Goal: Transaction & Acquisition: Book appointment/travel/reservation

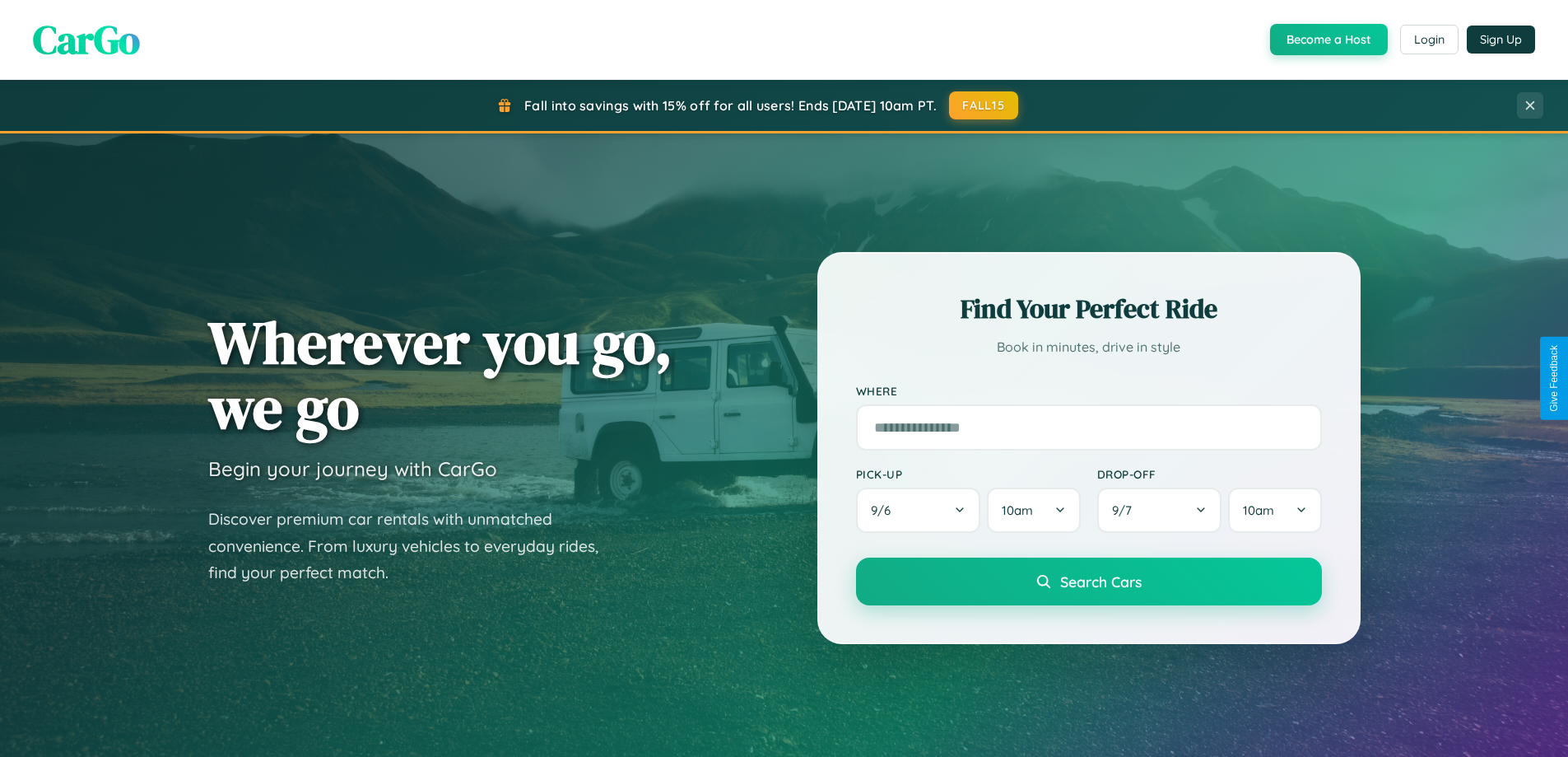
scroll to position [3168, 0]
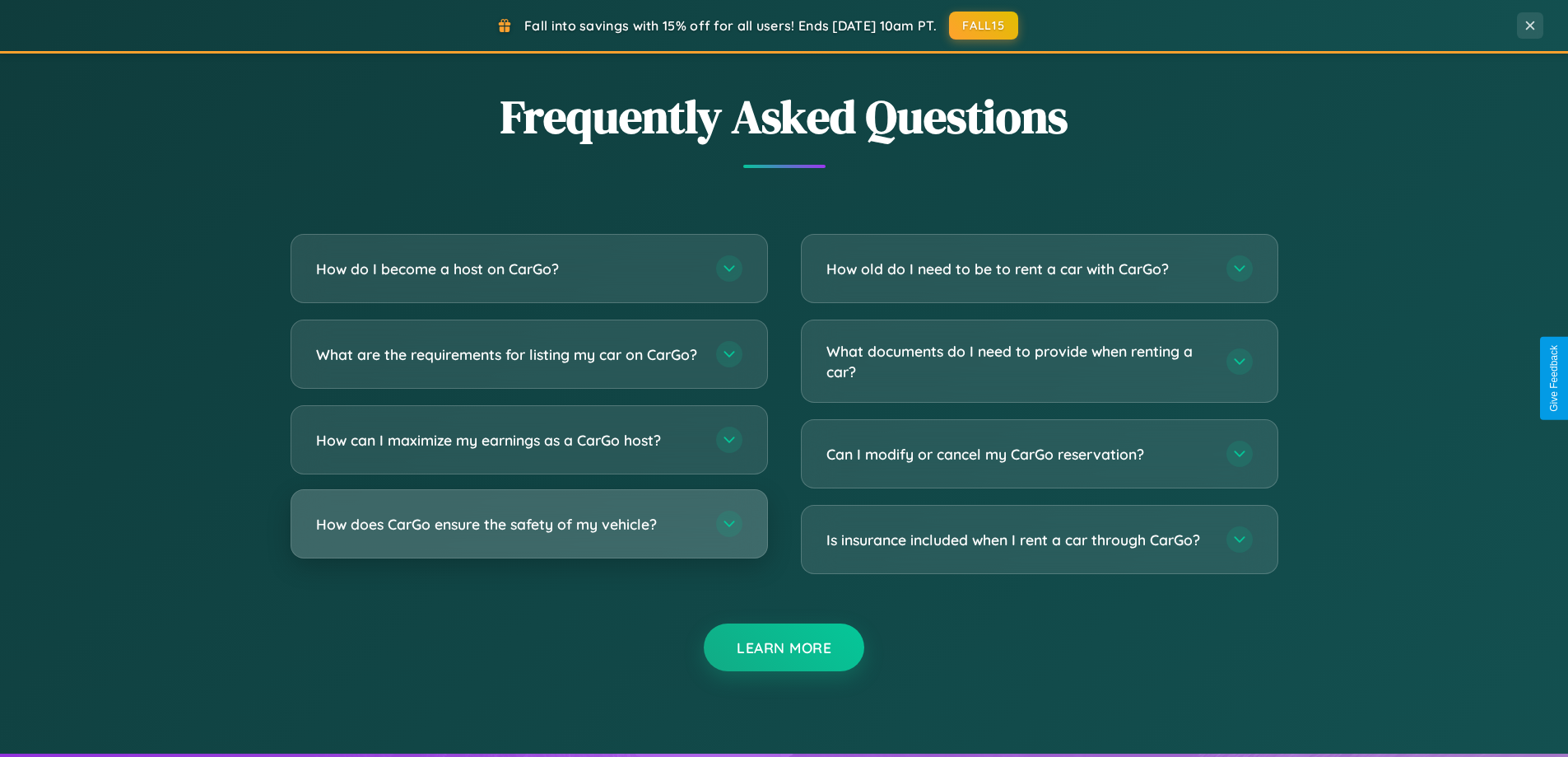
click at [528, 534] on h3 "How does CarGo ensure the safety of my vehicle?" at bounding box center [507, 524] width 384 height 21
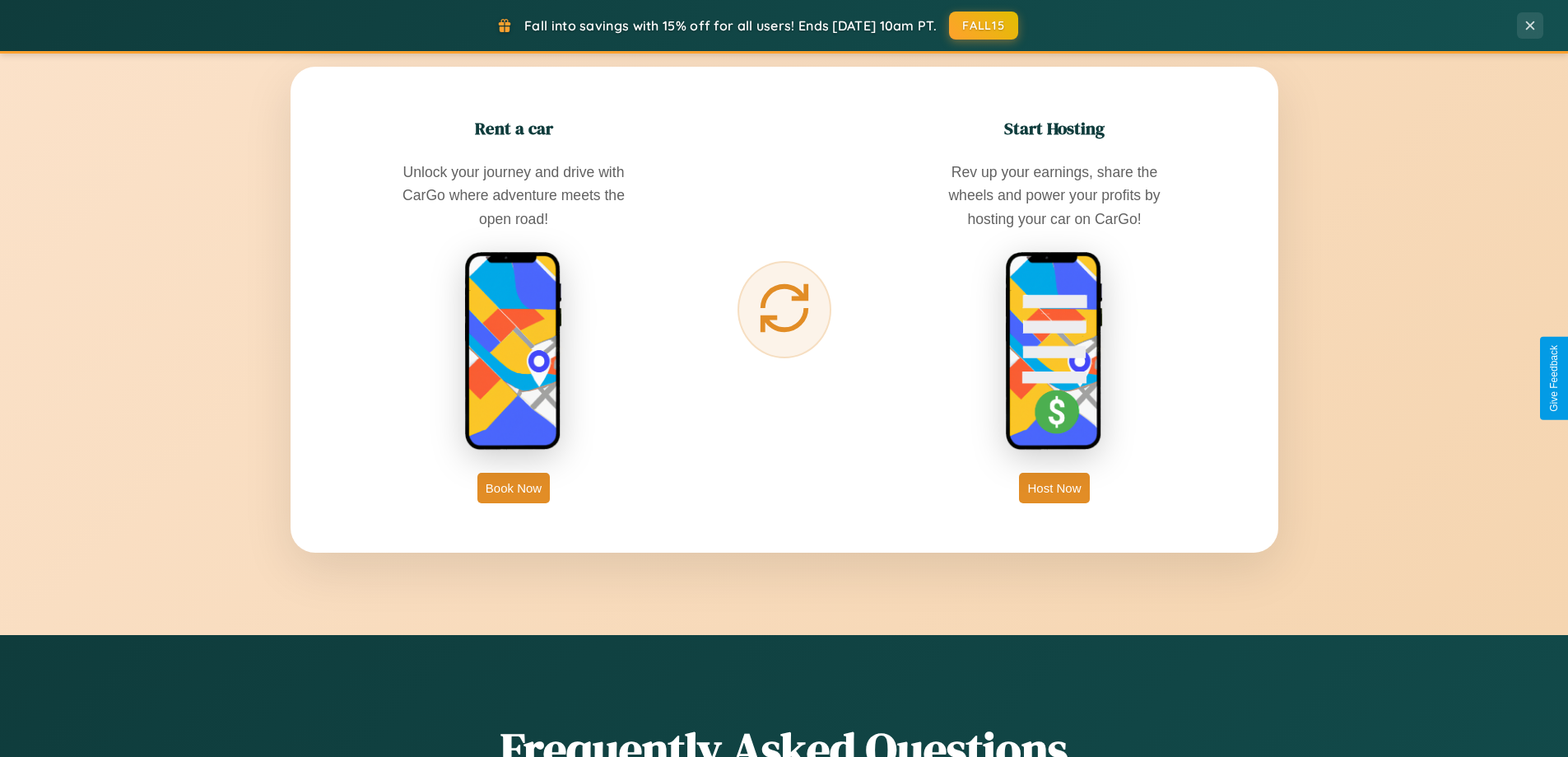
scroll to position [0, 0]
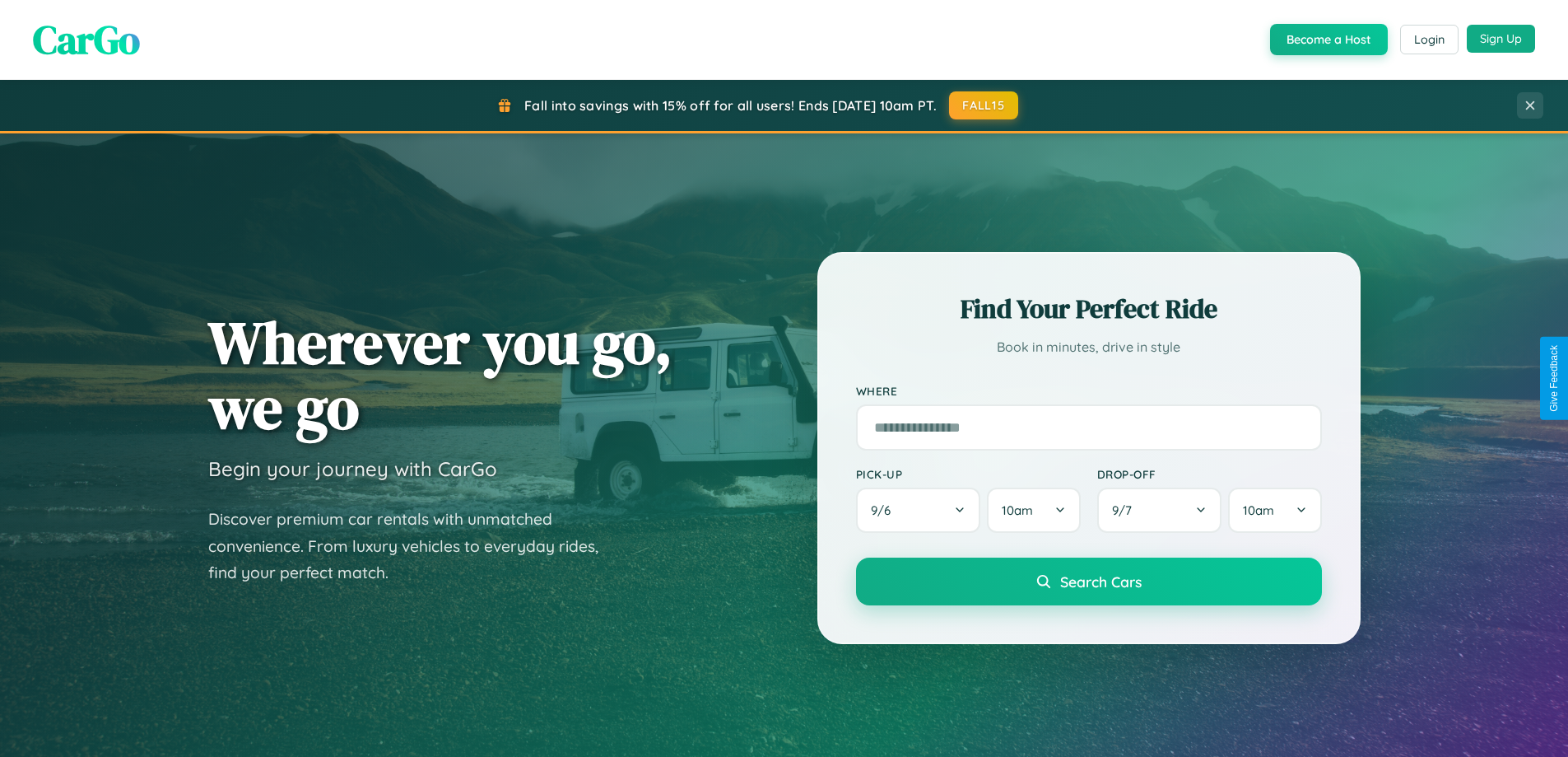
click at [1500, 39] on button "Sign Up" at bounding box center [1501, 39] width 68 height 28
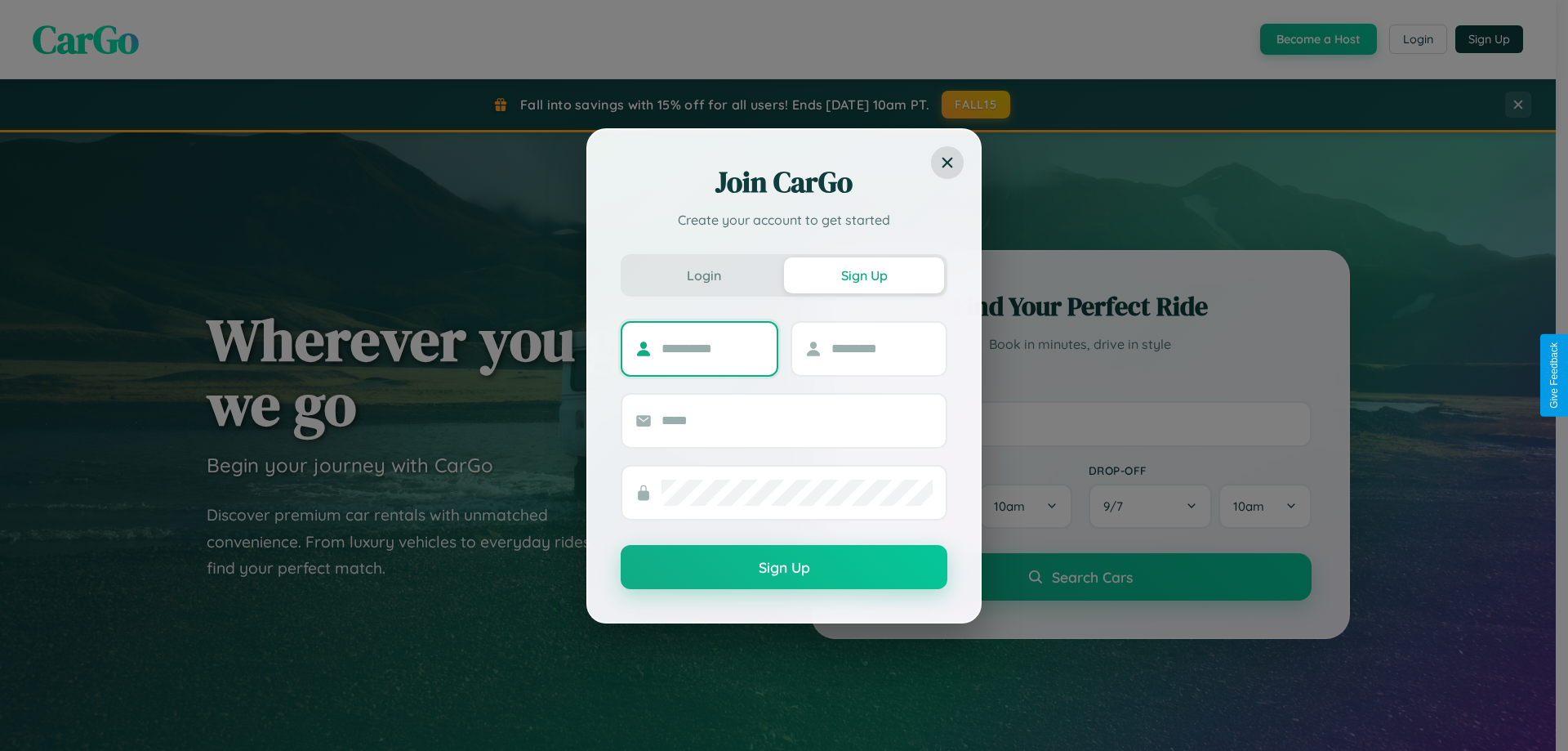
click at [712, 348] on input "text" at bounding box center [713, 349] width 102 height 26
type input "******"
click at [881, 348] on input "text" at bounding box center [883, 349] width 102 height 26
type input "******"
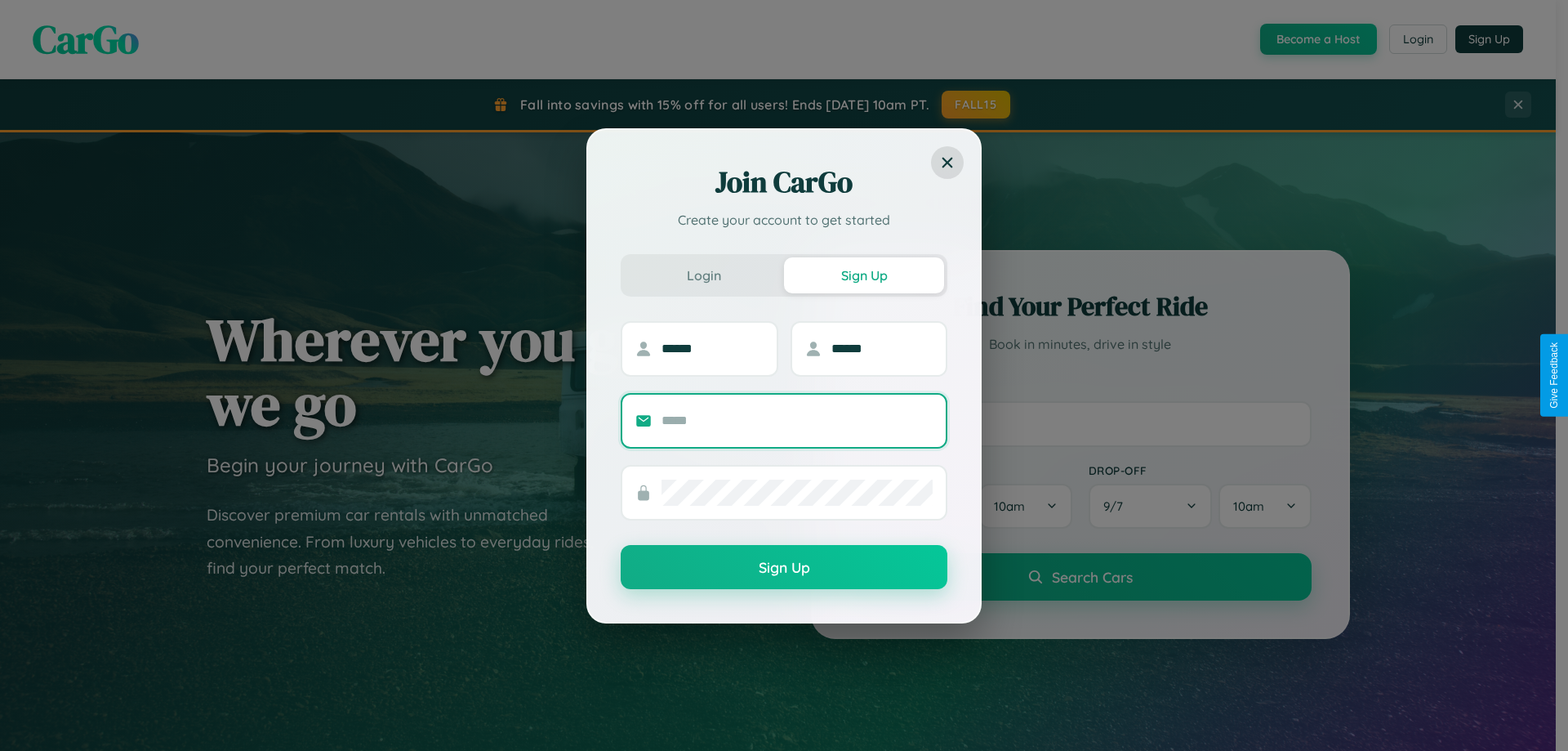
click at [797, 420] on input "text" at bounding box center [797, 420] width 271 height 26
type input "**********"
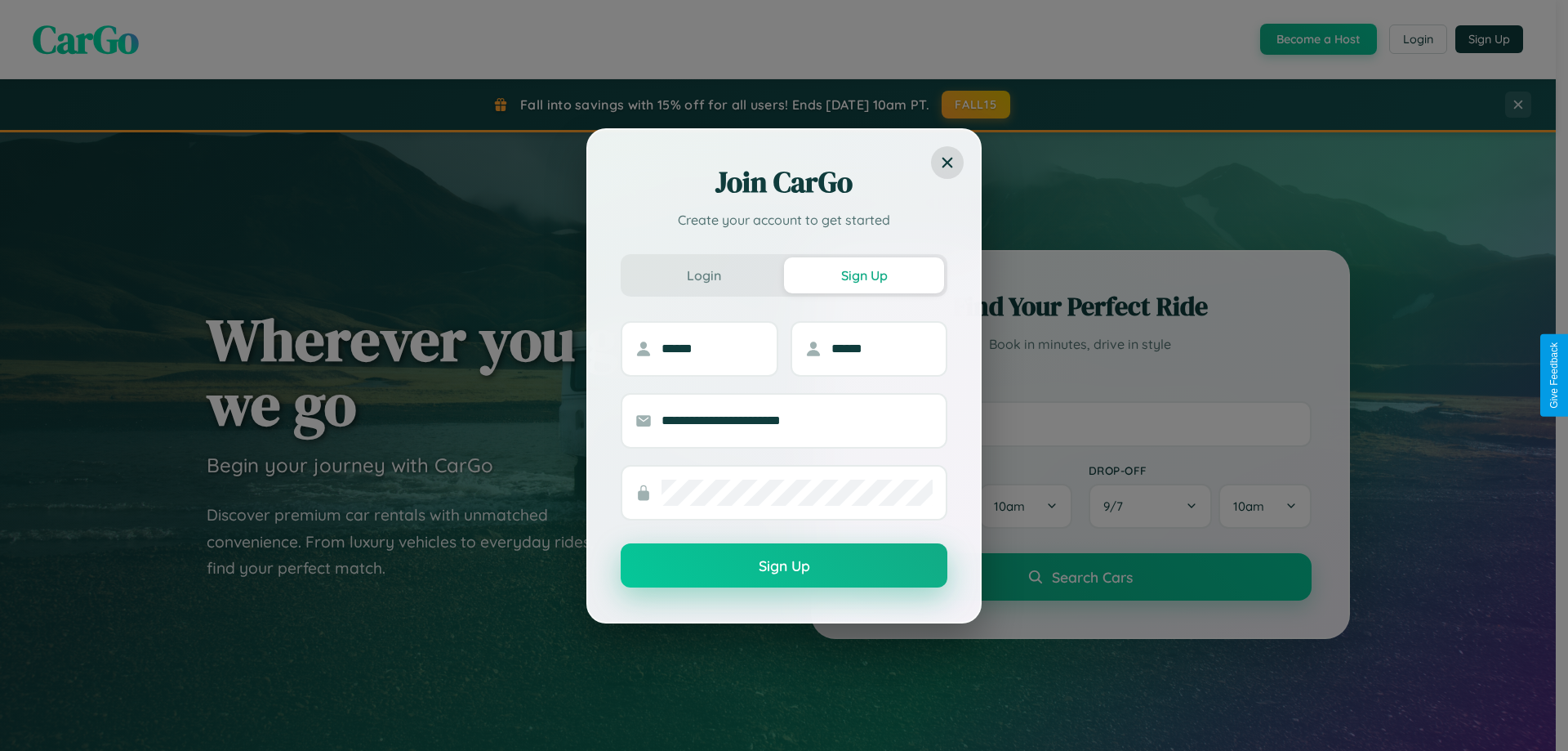
click at [784, 566] on button "Sign Up" at bounding box center [784, 566] width 326 height 45
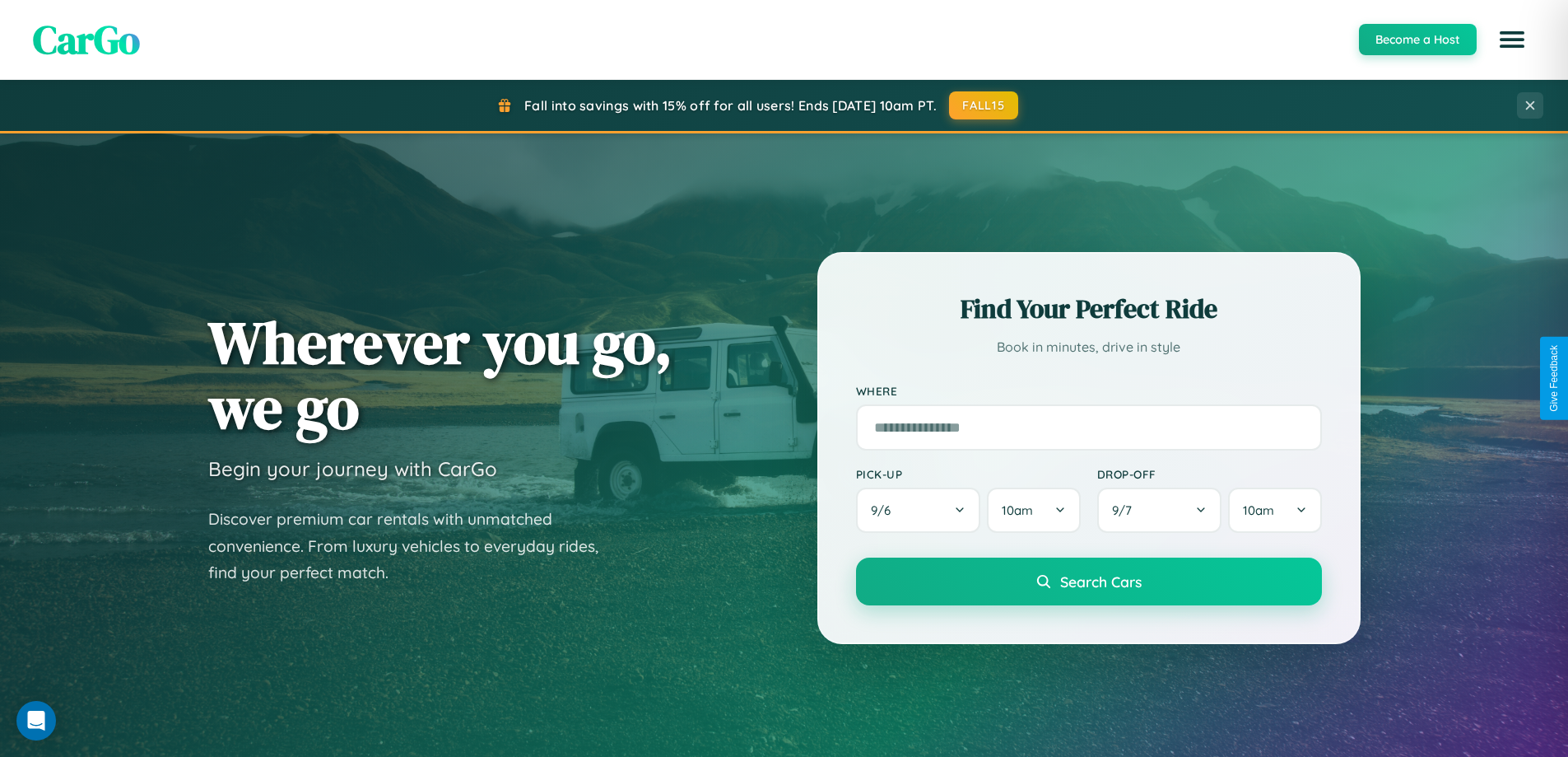
scroll to position [710, 0]
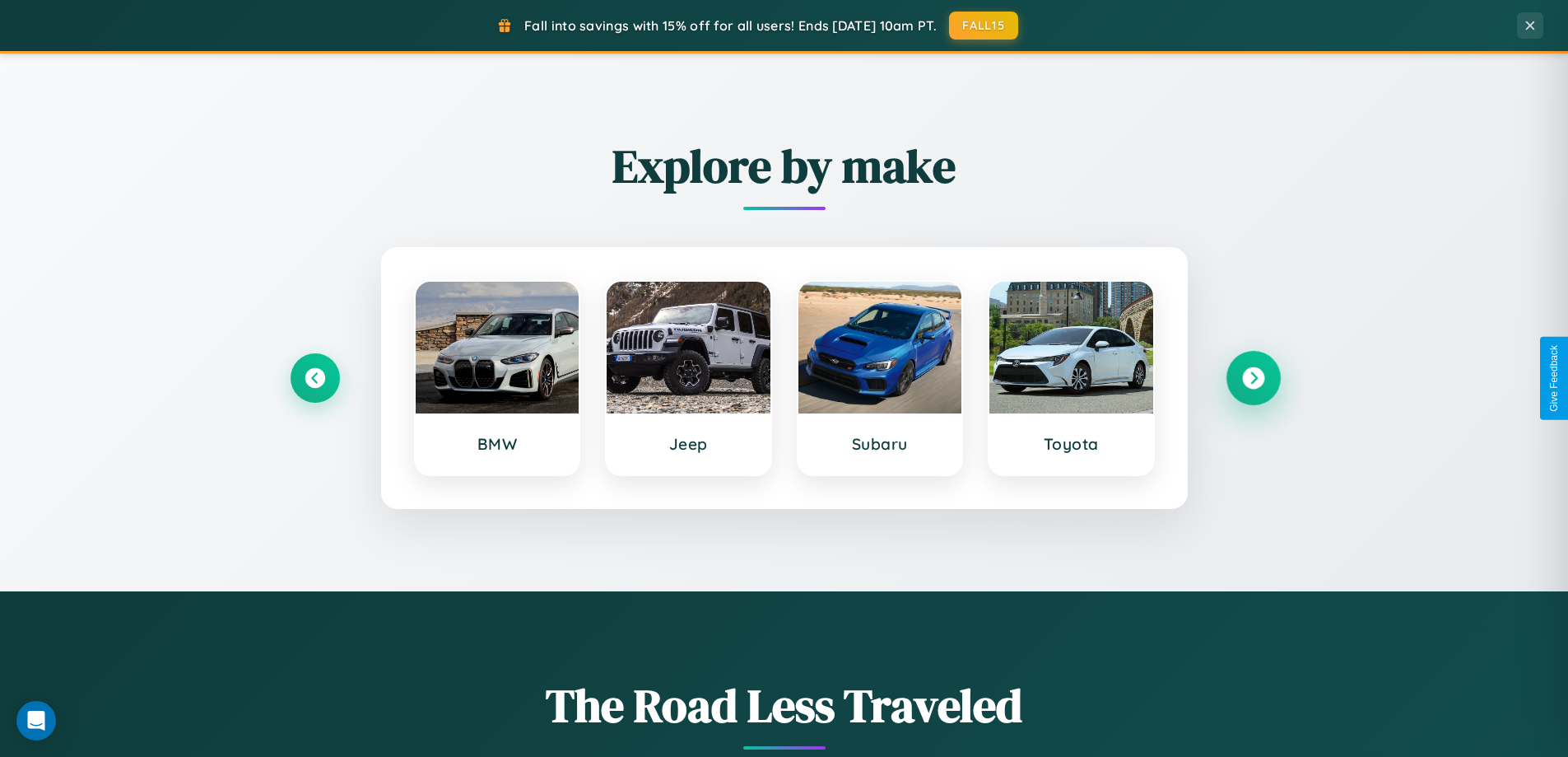
click at [1252, 378] on icon at bounding box center [1252, 378] width 22 height 22
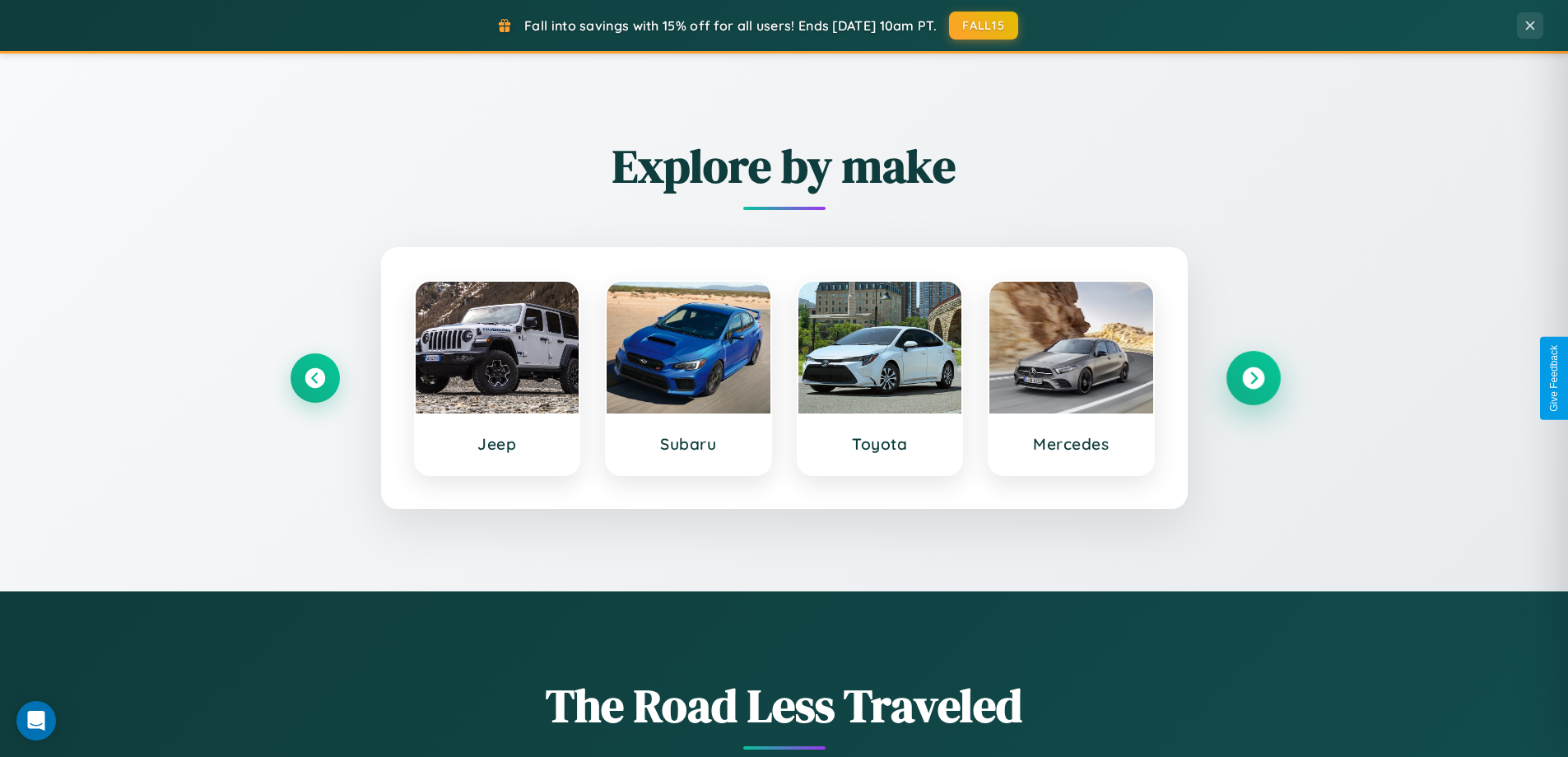
click at [1252, 378] on icon at bounding box center [1252, 378] width 22 height 22
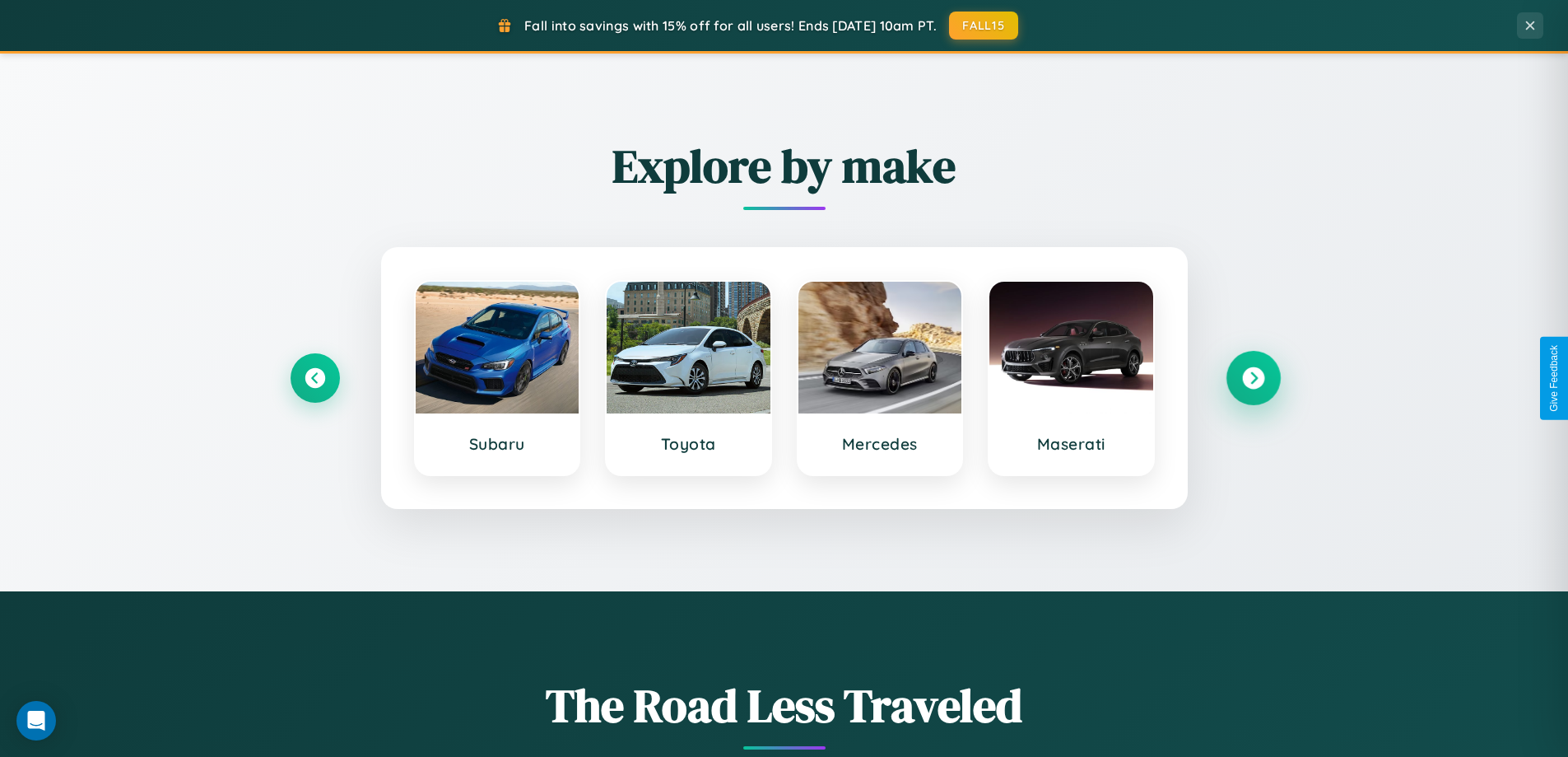
click at [1252, 378] on icon at bounding box center [1252, 378] width 22 height 22
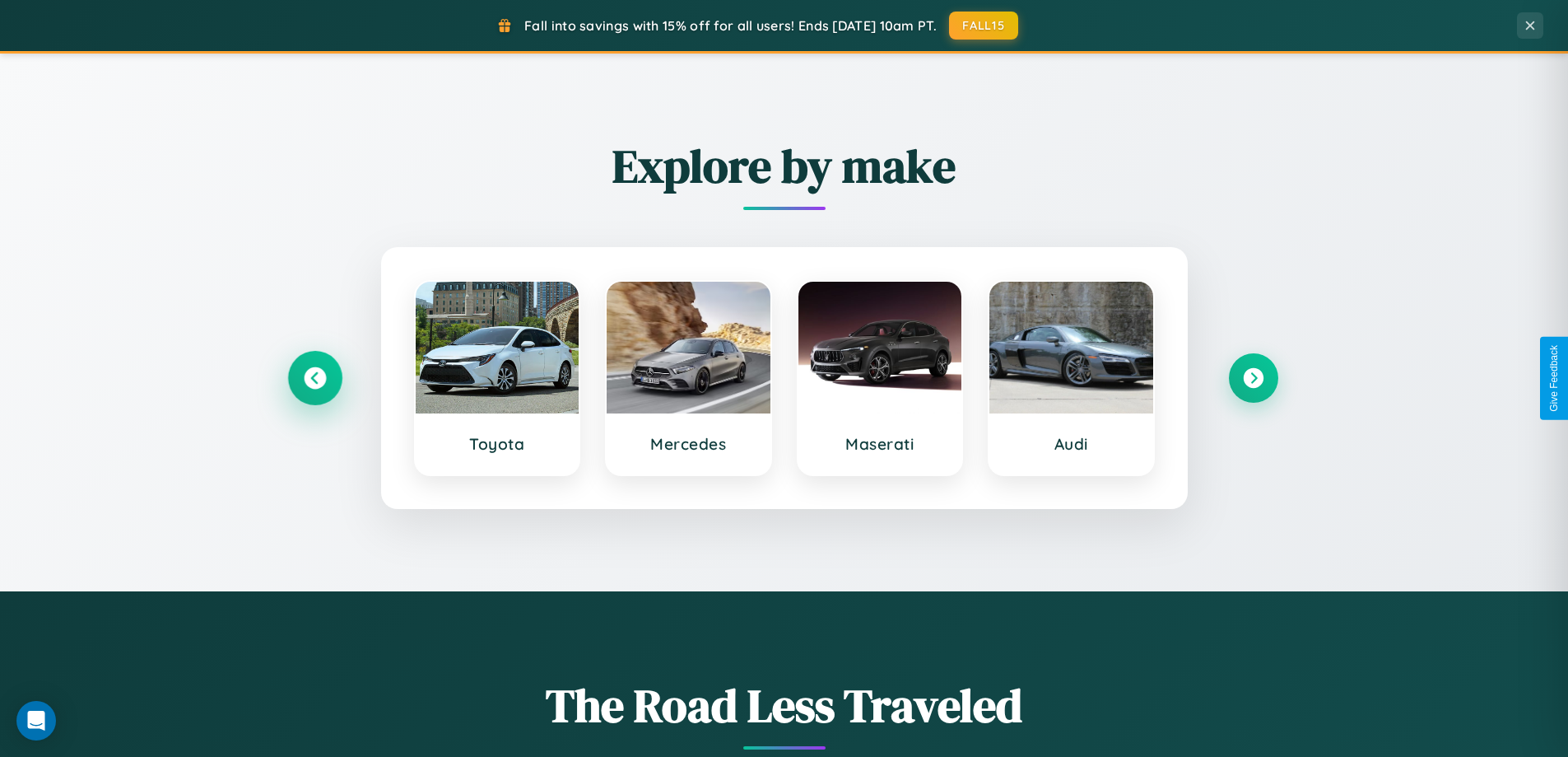
click at [314, 378] on icon at bounding box center [315, 378] width 22 height 22
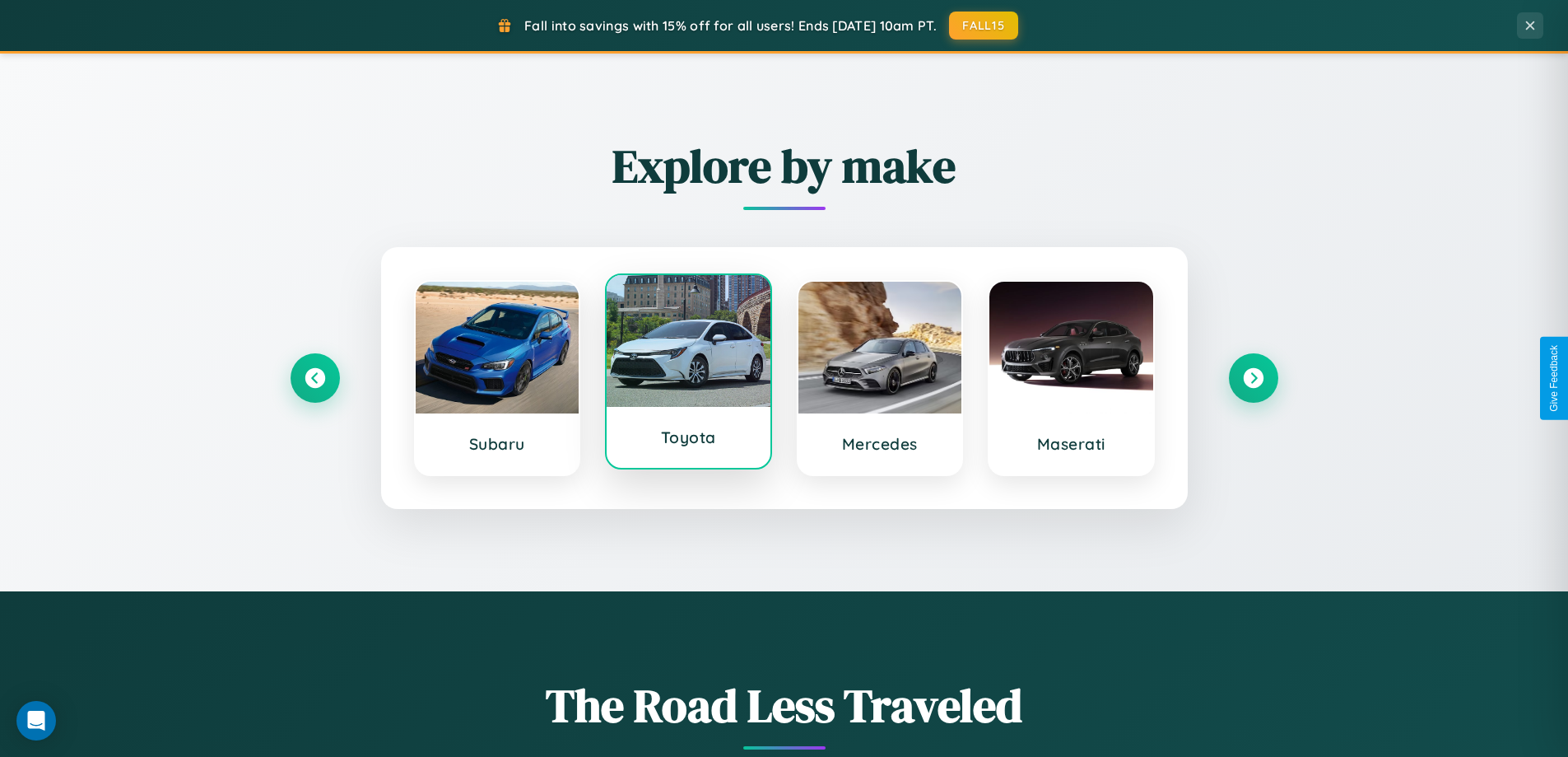
click at [688, 374] on div at bounding box center [688, 341] width 164 height 132
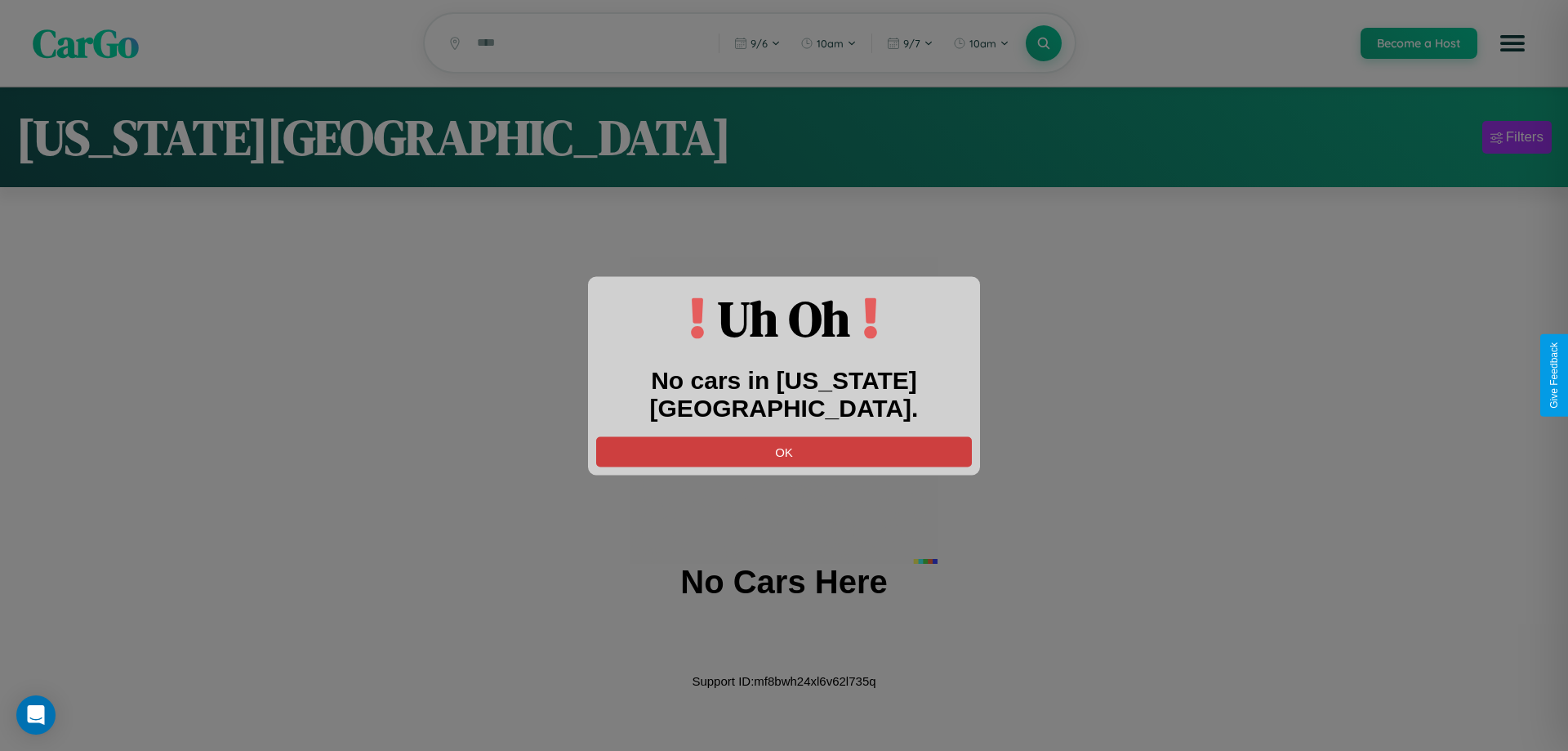
click at [784, 436] on button "OK" at bounding box center [784, 451] width 376 height 31
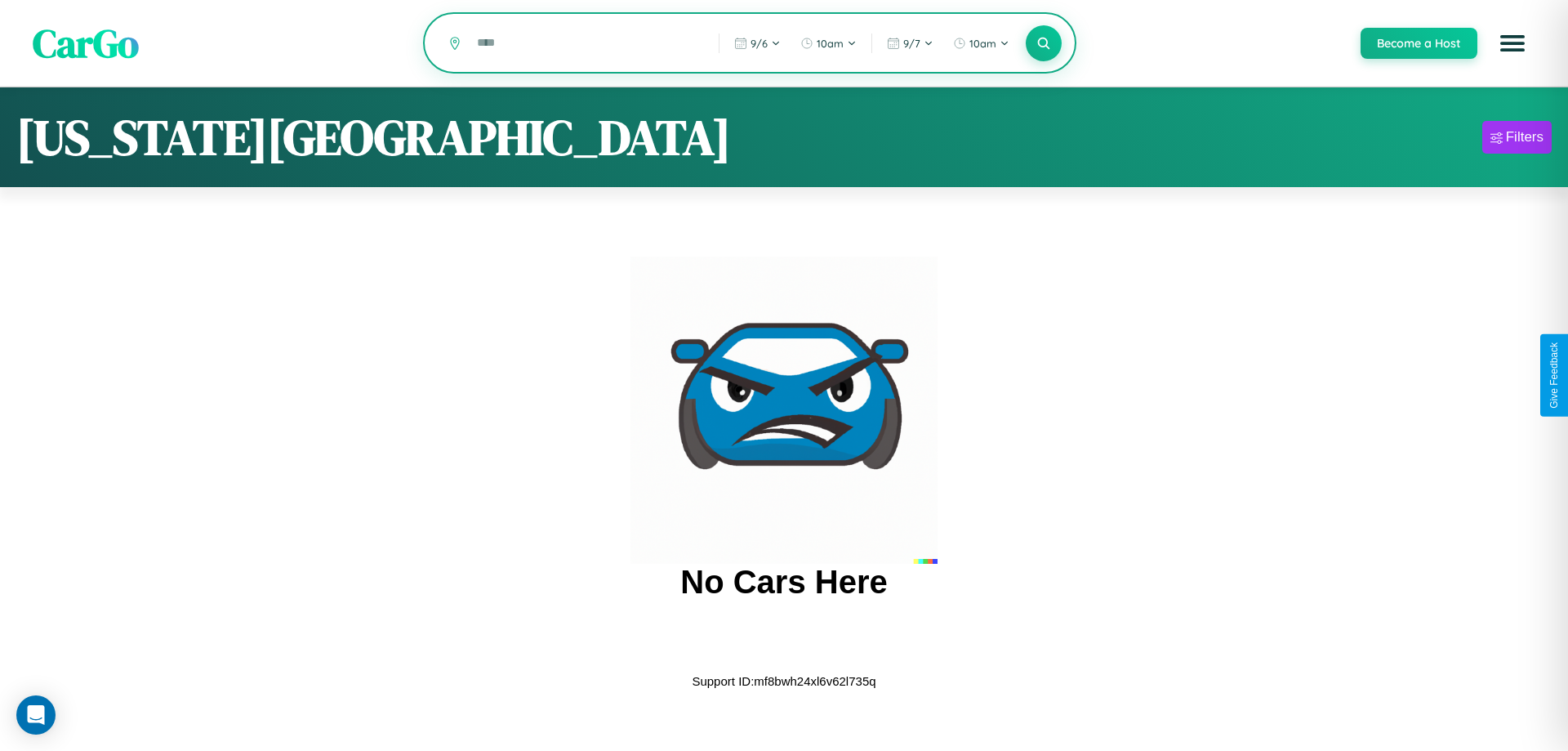
click at [585, 45] on input "text" at bounding box center [585, 43] width 233 height 29
click at [1043, 45] on icon at bounding box center [1043, 43] width 16 height 16
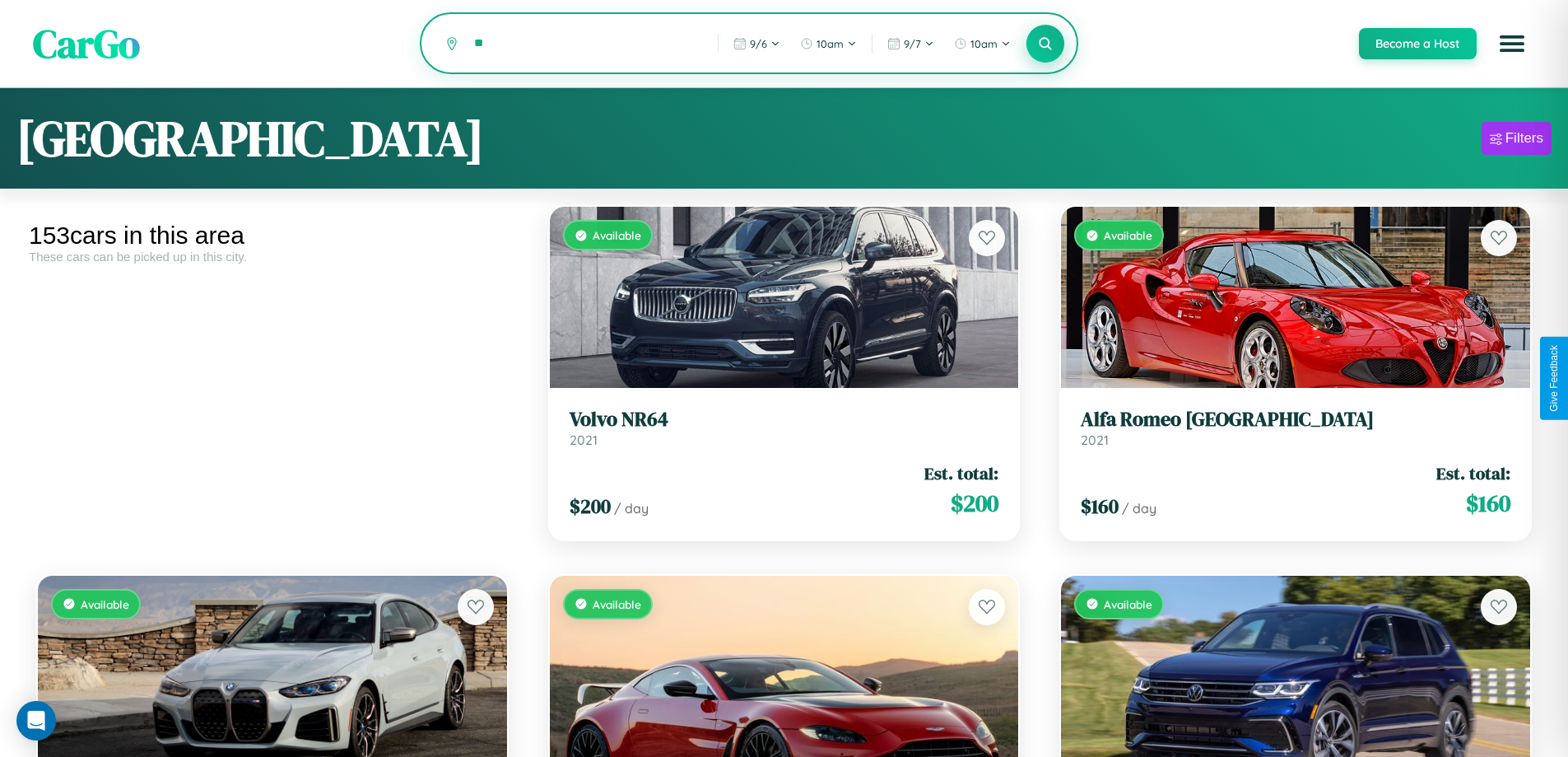
type input "*"
type input "*********"
click at [1044, 45] on icon at bounding box center [1045, 43] width 16 height 16
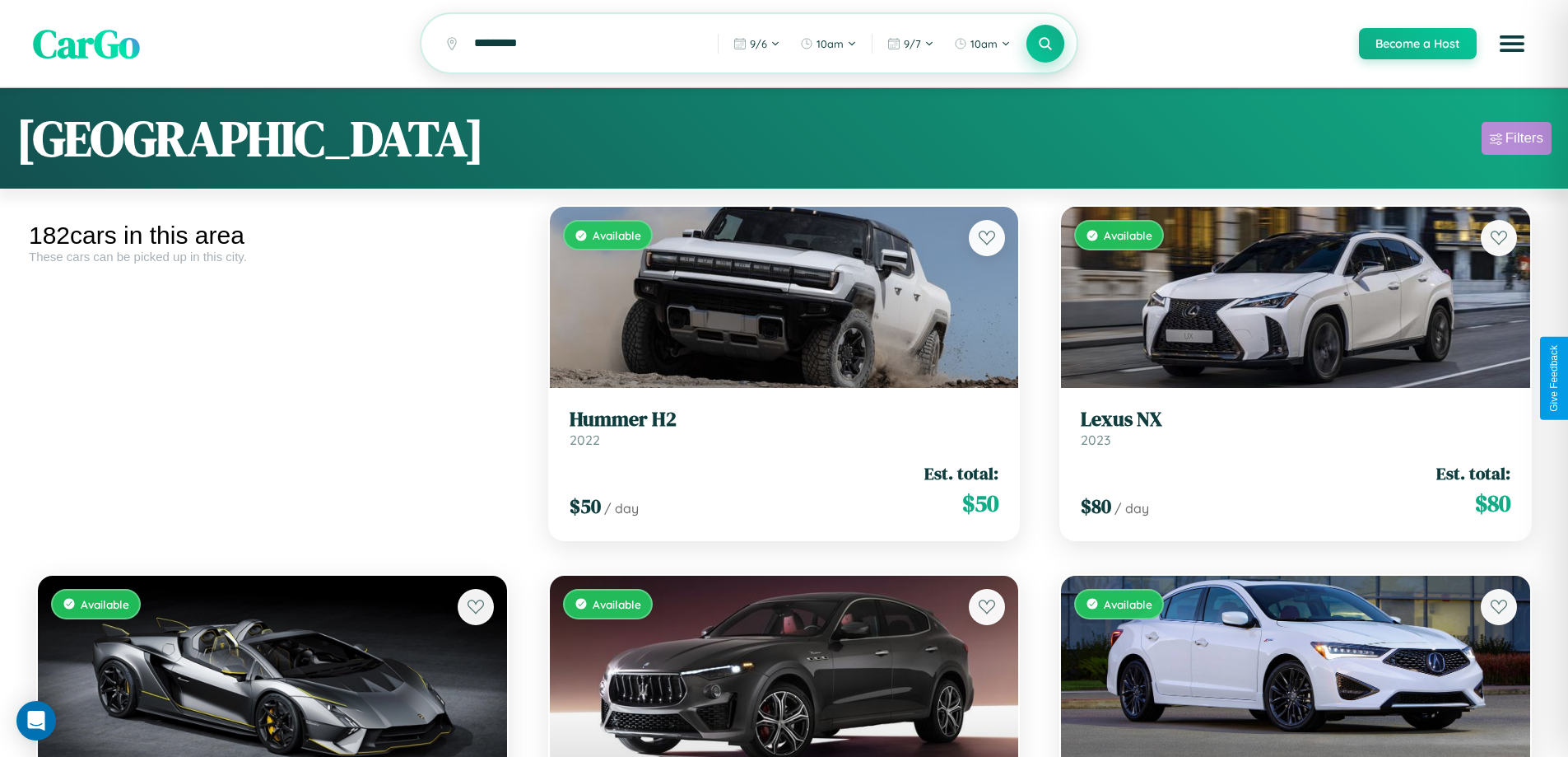
click at [1516, 140] on div "Filters" at bounding box center [1524, 139] width 38 height 17
